Goal: Task Accomplishment & Management: Complete application form

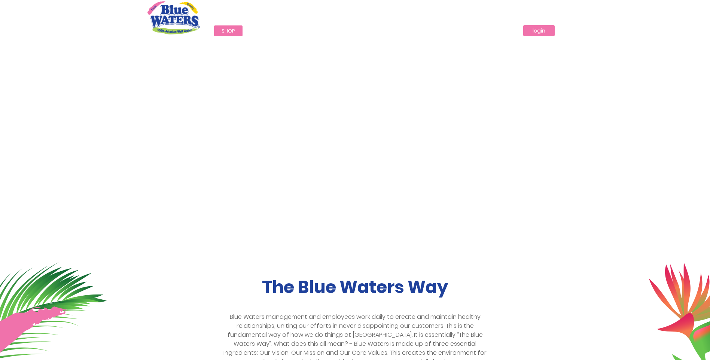
click at [539, 29] on link "login" at bounding box center [538, 30] width 31 height 11
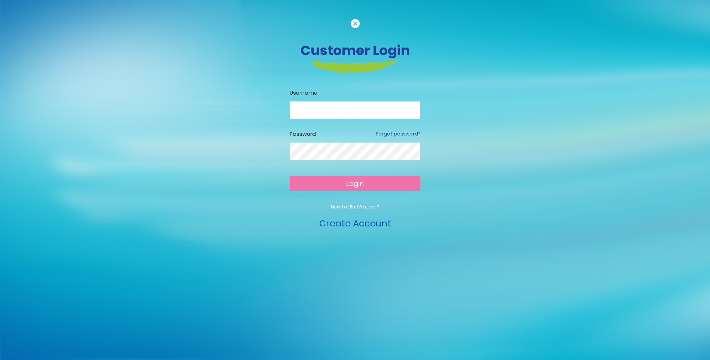
click at [366, 223] on link "Create Account" at bounding box center [355, 223] width 72 height 12
